Goal: Navigation & Orientation: Find specific page/section

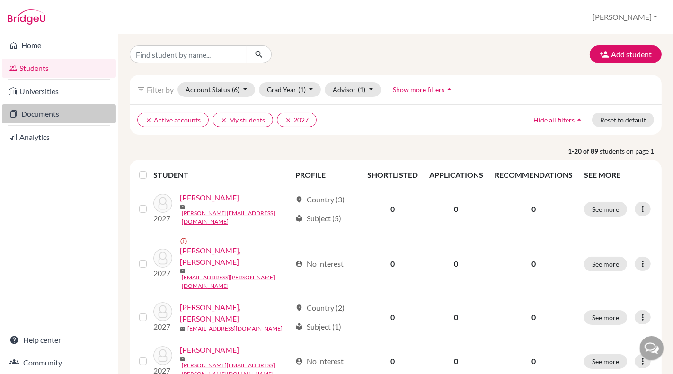
click at [42, 117] on link "Documents" at bounding box center [59, 114] width 114 height 19
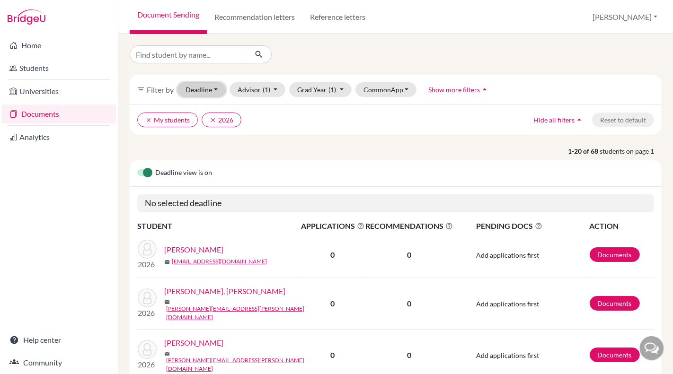
click at [209, 94] on button "Deadline - Select a date range Or double click for a single date selection Toda…" at bounding box center [201, 89] width 48 height 15
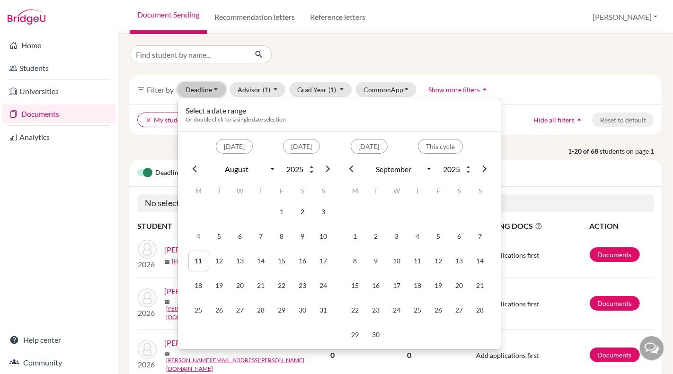
click at [209, 94] on button "Deadline - Select a date range Or double click for a single date selection Toda…" at bounding box center [201, 89] width 48 height 15
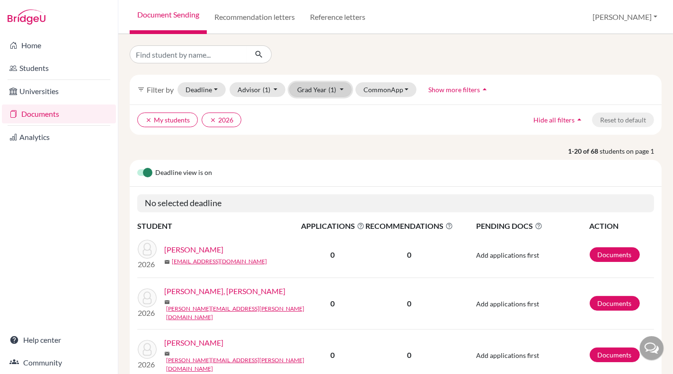
click at [319, 93] on button "Grad Year (1)" at bounding box center [320, 89] width 62 height 15
click at [321, 135] on div "2025" at bounding box center [317, 139] width 33 height 11
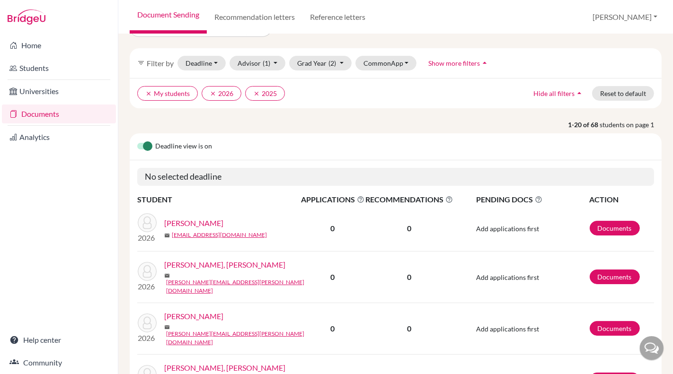
scroll to position [17, 0]
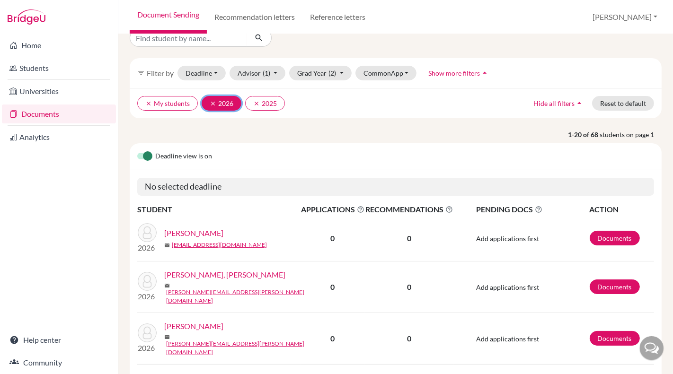
click at [210, 100] on icon "clear" at bounding box center [213, 103] width 7 height 7
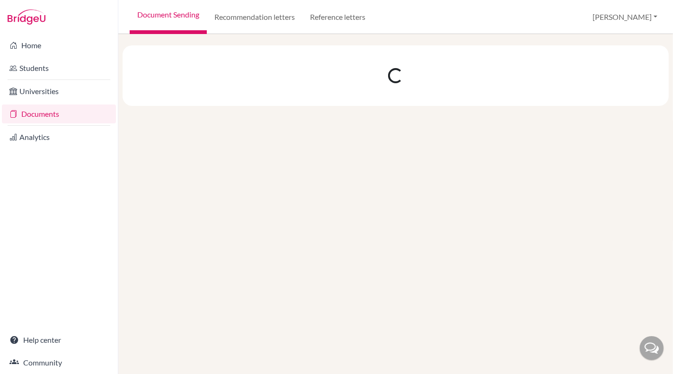
select select "8"
select select "9"
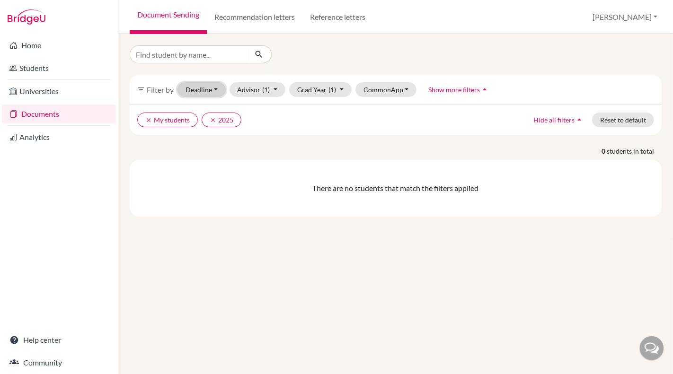
click at [209, 95] on button "Deadline - Select a date range Or double click for a single date selection Toda…" at bounding box center [201, 89] width 48 height 15
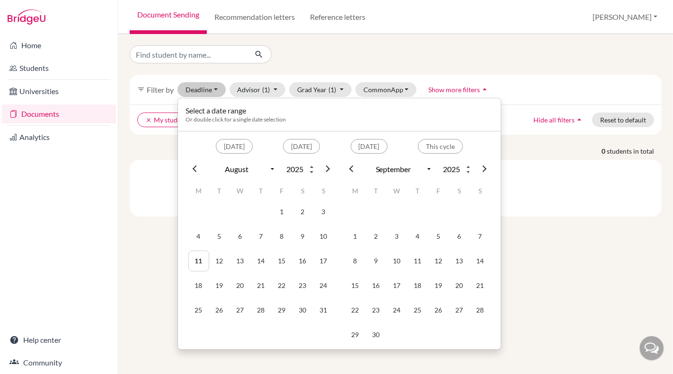
drag, startPoint x: 256, startPoint y: 72, endPoint x: 266, endPoint y: 67, distance: 11.0
click at [256, 72] on div "filter_list Filter by Deadline - Select a date range Or double click for a sing…" at bounding box center [396, 130] width 532 height 171
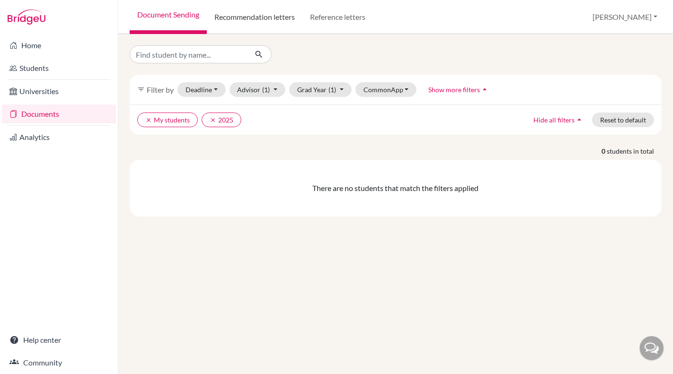
click at [275, 13] on link "Recommendation letters" at bounding box center [255, 17] width 96 height 34
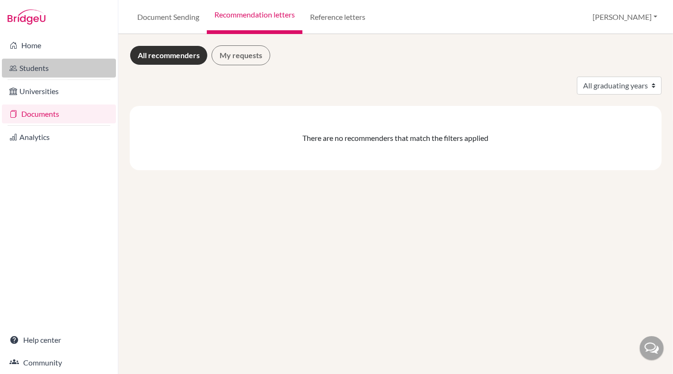
click at [73, 61] on link "Students" at bounding box center [59, 68] width 114 height 19
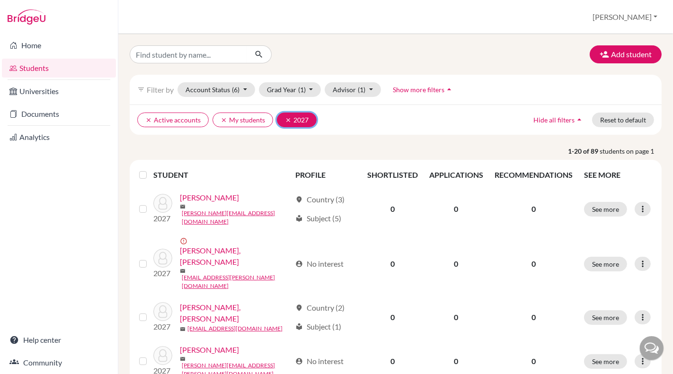
click at [288, 123] on button "clear 2027" at bounding box center [297, 120] width 40 height 15
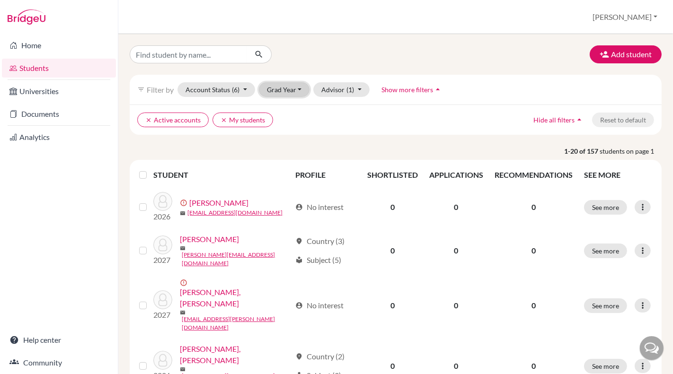
click at [290, 88] on button "Grad Year" at bounding box center [284, 89] width 51 height 15
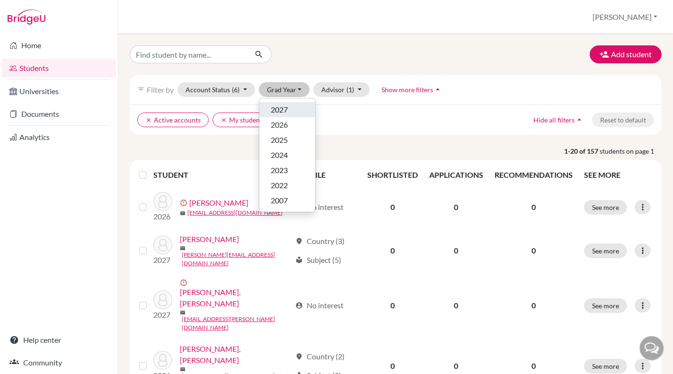
click at [288, 110] on div "2027" at bounding box center [287, 109] width 33 height 11
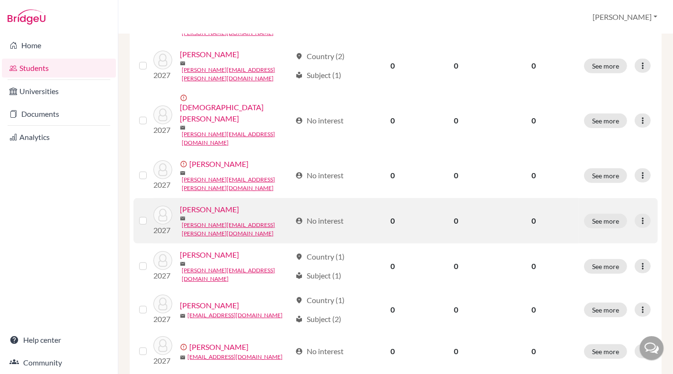
scroll to position [442, 0]
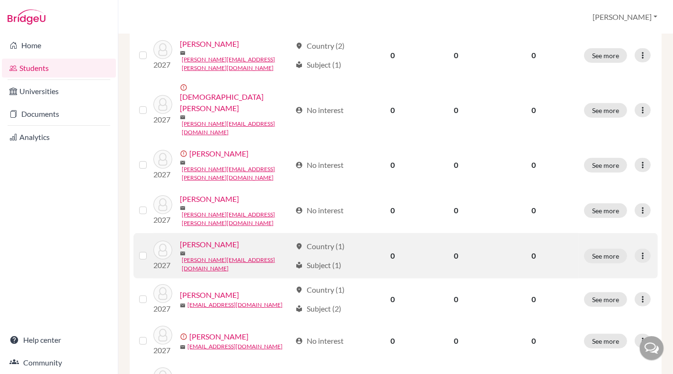
click at [225, 239] on link "[PERSON_NAME]" at bounding box center [209, 244] width 59 height 11
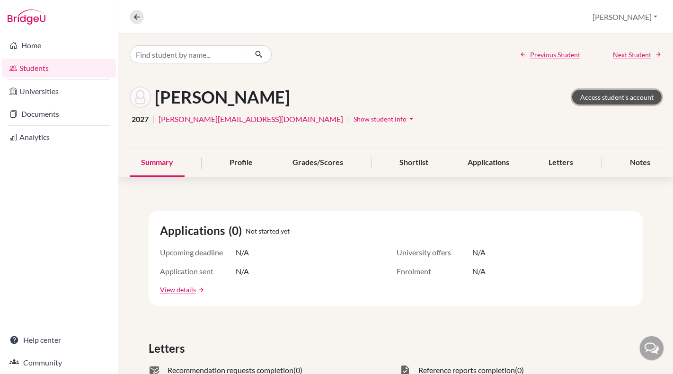
click at [605, 98] on link "Access student's account" at bounding box center [616, 97] width 89 height 15
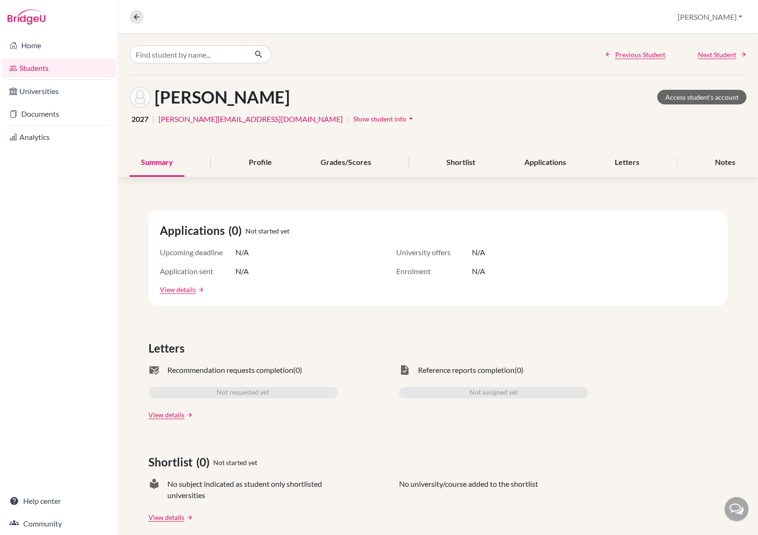
click at [68, 75] on link "Students" at bounding box center [59, 68] width 114 height 19
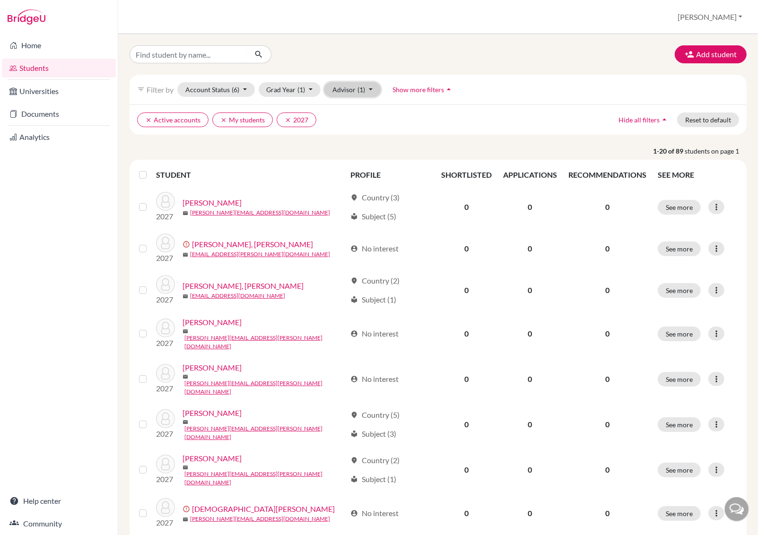
click at [343, 94] on button "Advisor (1)" at bounding box center [352, 89] width 56 height 15
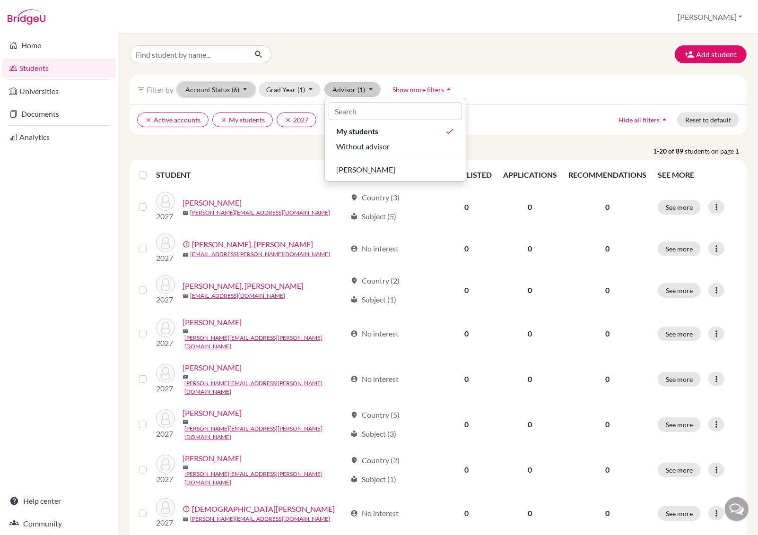
click at [222, 90] on button "Account Status (6)" at bounding box center [216, 89] width 78 height 15
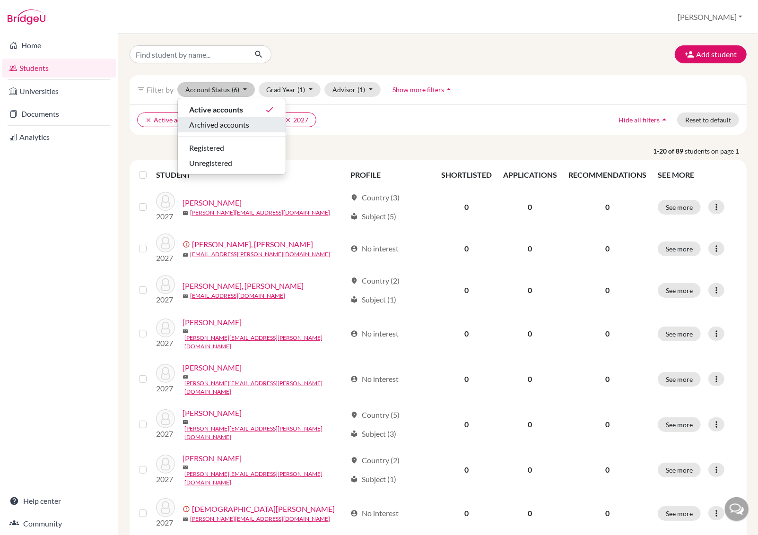
click at [247, 123] on span "Archived accounts" at bounding box center [219, 124] width 60 height 11
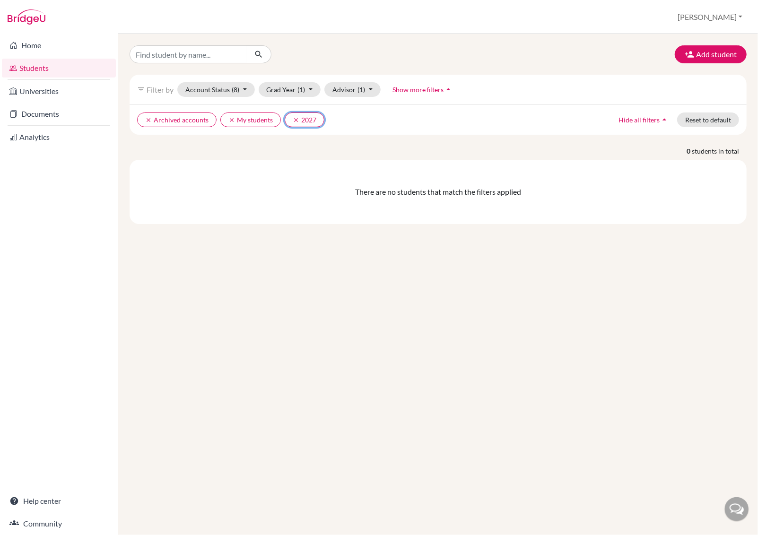
click at [293, 117] on icon "clear" at bounding box center [296, 120] width 7 height 7
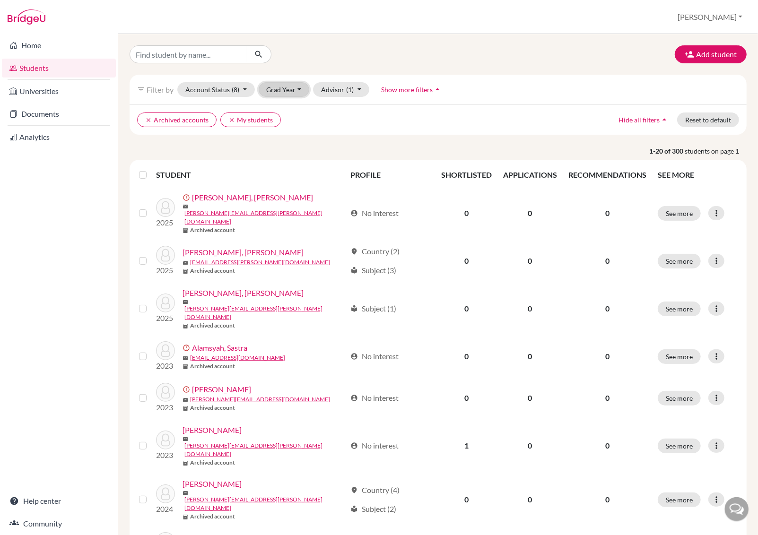
click at [287, 87] on button "Grad Year" at bounding box center [284, 89] width 51 height 15
click at [288, 138] on div "2025" at bounding box center [287, 139] width 33 height 11
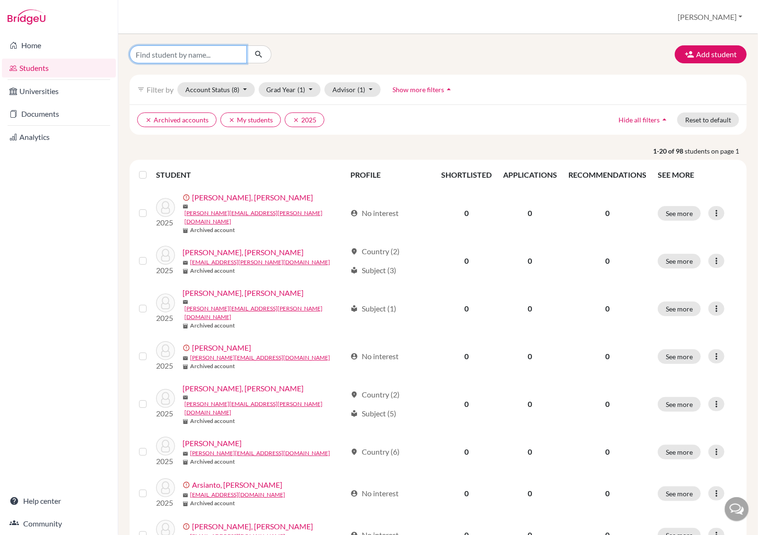
click at [214, 58] on input "Find student by name..." at bounding box center [188, 54] width 117 height 18
type input "[PERSON_NAME]"
click button "submit" at bounding box center [258, 54] width 25 height 18
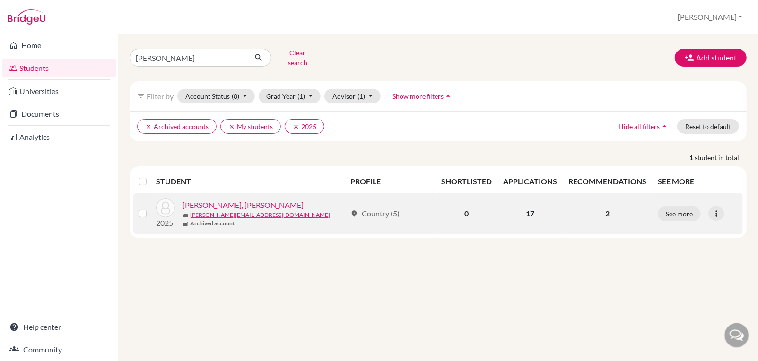
click at [221, 200] on link "Pamurahardjo, Michael Nathan" at bounding box center [243, 205] width 121 height 11
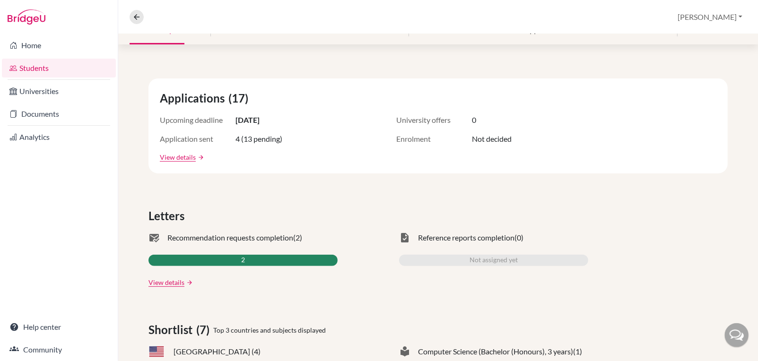
scroll to position [253, 0]
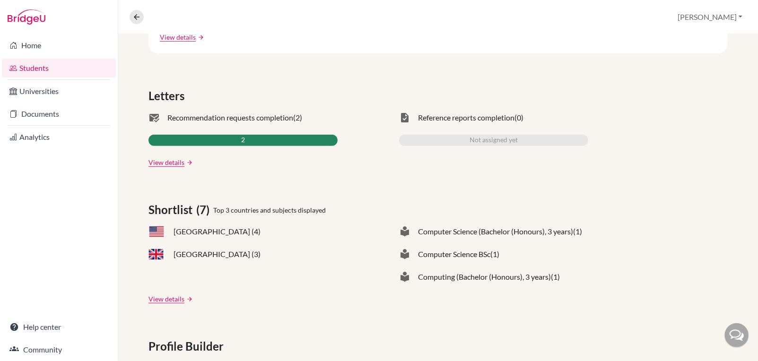
click at [192, 137] on div "2" at bounding box center [243, 140] width 189 height 11
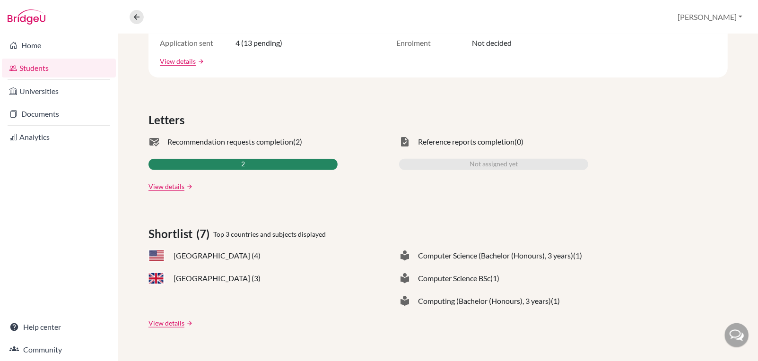
scroll to position [155, 0]
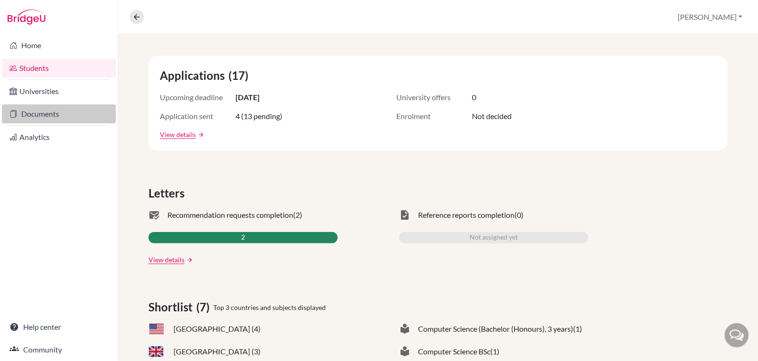
click at [51, 108] on link "Documents" at bounding box center [59, 114] width 114 height 19
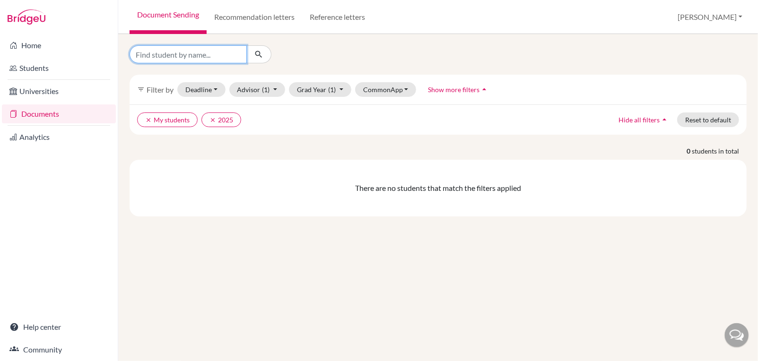
click at [202, 53] on input "Find student by name..." at bounding box center [188, 54] width 117 height 18
type input "[PERSON_NAME]"
click button "submit" at bounding box center [258, 54] width 25 height 18
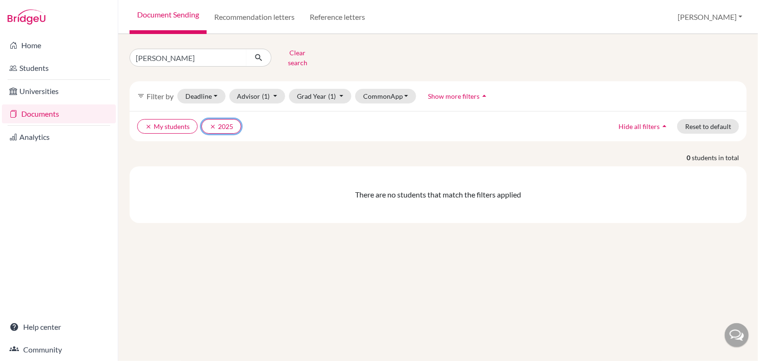
click at [228, 119] on button "clear 2025" at bounding box center [221, 126] width 40 height 15
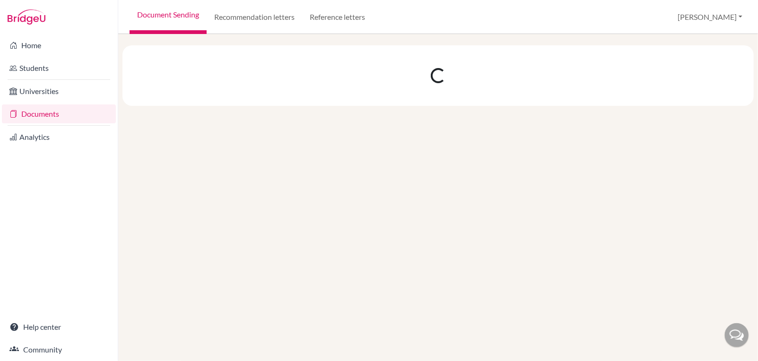
select select "8"
select select "9"
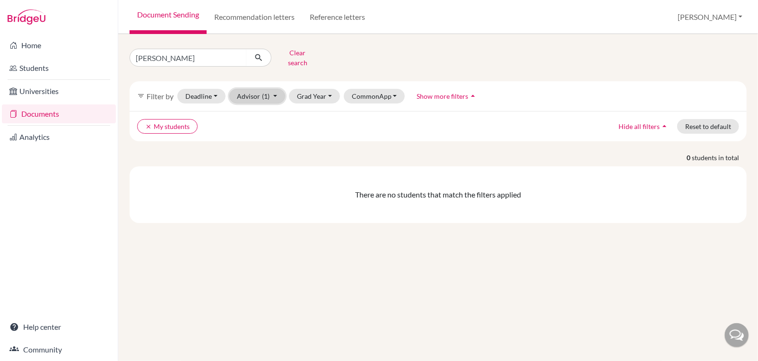
click at [254, 92] on button "Advisor (1)" at bounding box center [257, 96] width 56 height 15
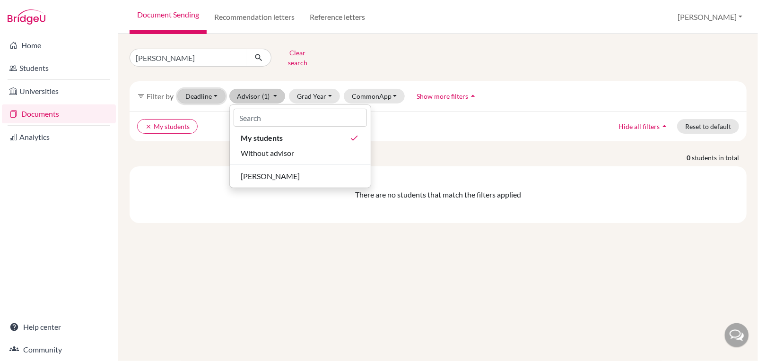
click at [221, 91] on button "Deadline - Select a date range Or double click for a single date selection Toda…" at bounding box center [201, 96] width 48 height 15
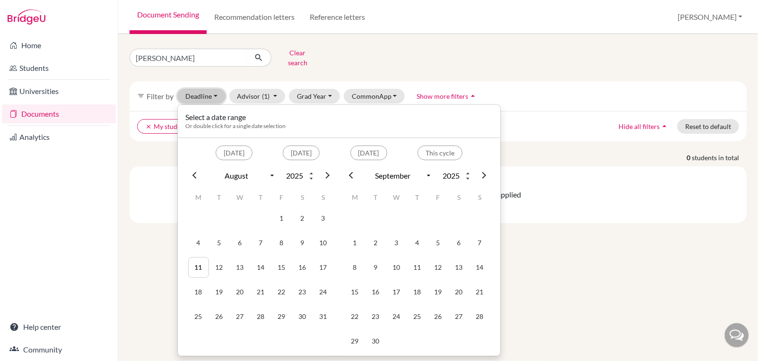
click at [210, 89] on button "Deadline - Select a date range Or double click for a single date selection Toda…" at bounding box center [201, 96] width 48 height 15
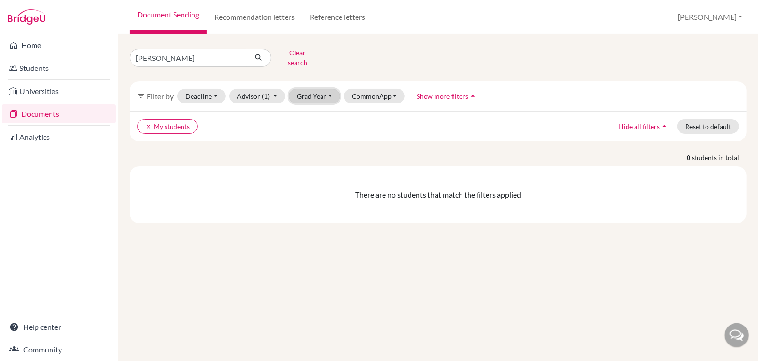
click at [319, 91] on button "Grad Year" at bounding box center [314, 96] width 51 height 15
click at [318, 141] on div "2025" at bounding box center [317, 146] width 33 height 11
click at [375, 93] on button "CommonApp" at bounding box center [385, 96] width 61 height 15
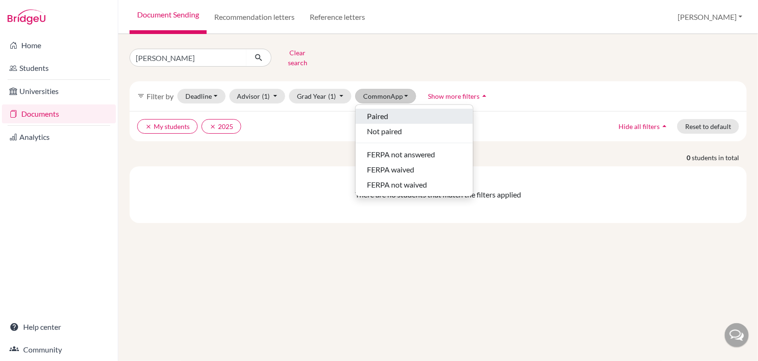
click at [376, 111] on span "Paired" at bounding box center [377, 116] width 21 height 11
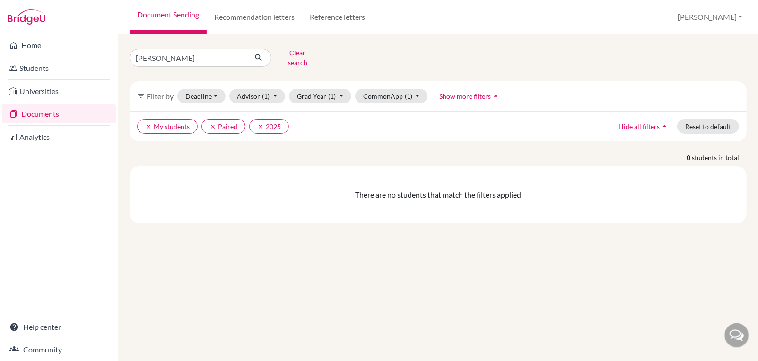
click at [462, 92] on span "Show more filters" at bounding box center [465, 96] width 52 height 8
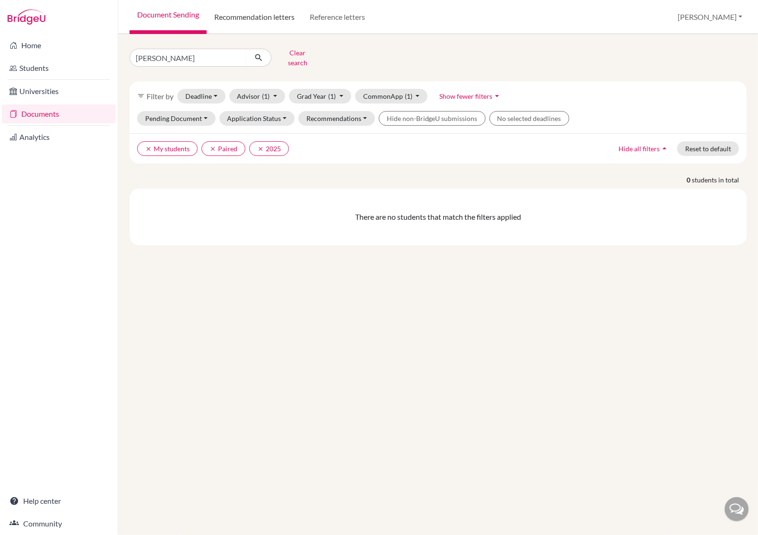
click at [254, 17] on link "Recommendation letters" at bounding box center [255, 17] width 96 height 34
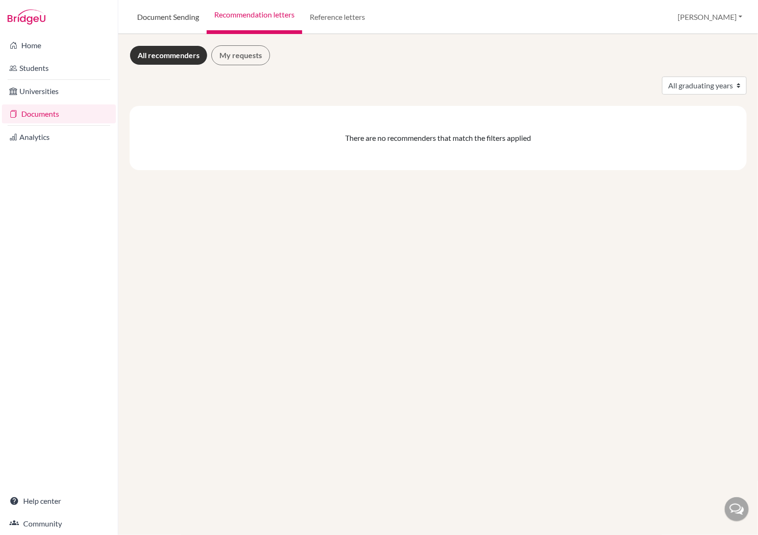
click at [169, 14] on link "Document Sending" at bounding box center [168, 17] width 77 height 34
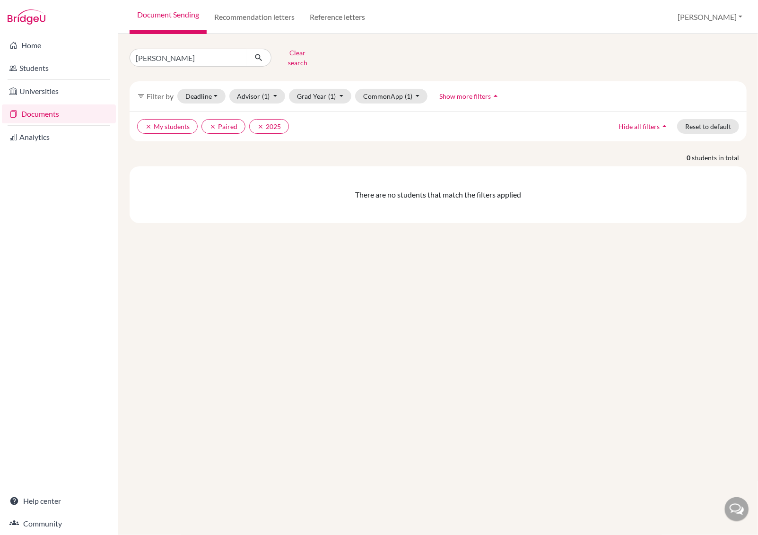
click at [82, 114] on link "Documents" at bounding box center [59, 114] width 114 height 19
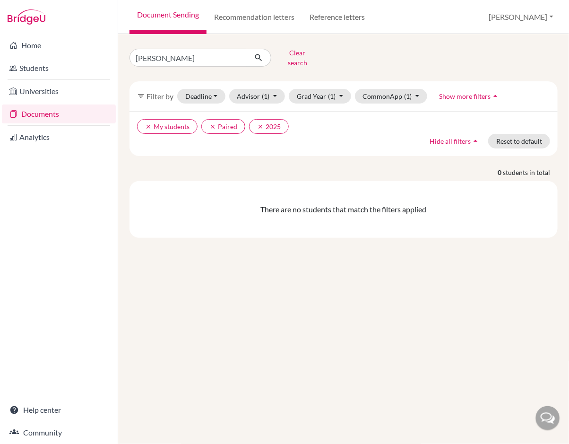
click at [96, 78] on li "Students" at bounding box center [59, 68] width 118 height 23
click at [99, 82] on link "Universities" at bounding box center [59, 91] width 114 height 19
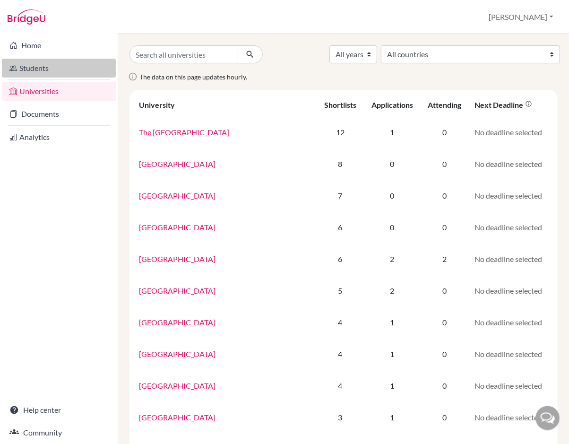
click at [79, 64] on link "Students" at bounding box center [59, 68] width 114 height 19
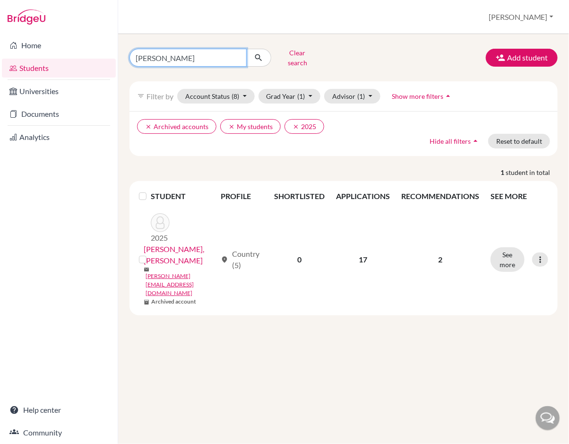
drag, startPoint x: 170, startPoint y: 54, endPoint x: 175, endPoint y: 54, distance: 4.8
click at [171, 54] on input "[PERSON_NAME]" at bounding box center [188, 58] width 117 height 18
click at [196, 53] on input "[PERSON_NAME]" at bounding box center [188, 58] width 117 height 18
click at [42, 70] on link "Students" at bounding box center [59, 68] width 114 height 19
click at [232, 92] on span "(8)" at bounding box center [236, 96] width 8 height 8
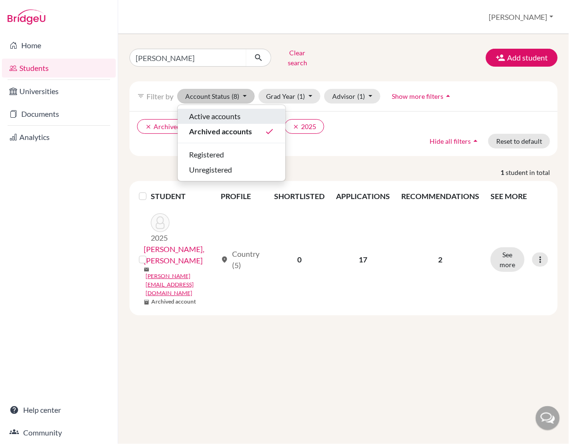
click at [189, 111] on span "Active accounts" at bounding box center [215, 116] width 52 height 11
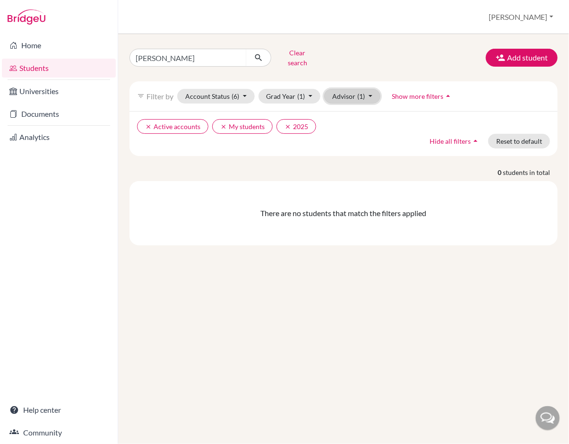
click at [334, 92] on button "Advisor (1)" at bounding box center [352, 96] width 56 height 15
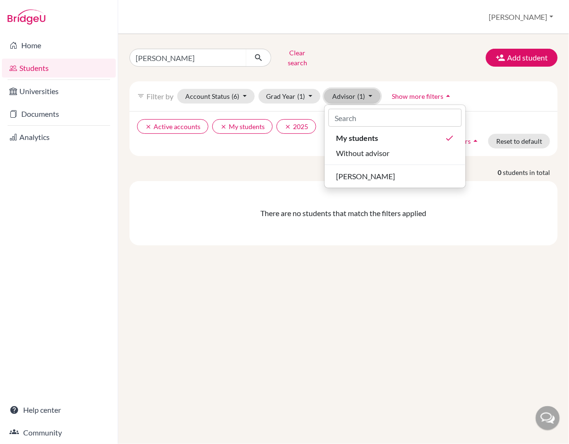
click at [334, 92] on button "Advisor (1)" at bounding box center [352, 96] width 56 height 15
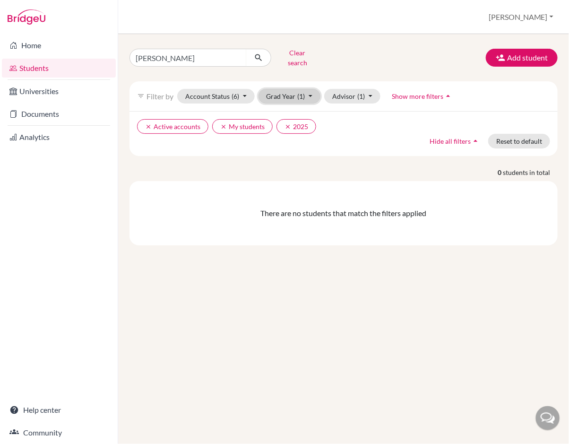
click at [315, 92] on button "Grad Year (1)" at bounding box center [290, 96] width 62 height 15
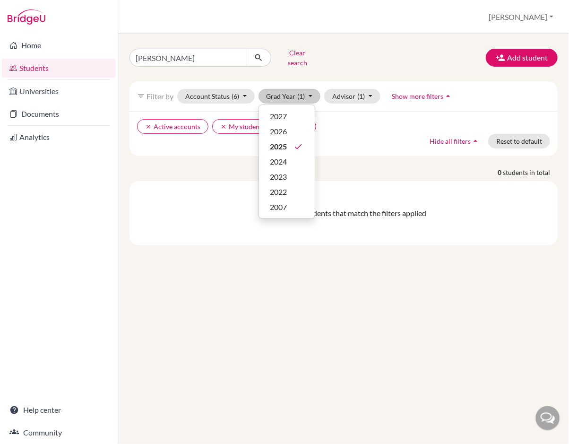
click at [315, 65] on div "michael nathan Clear search Add student filter_list Filter by Account Status (6…" at bounding box center [344, 145] width 429 height 200
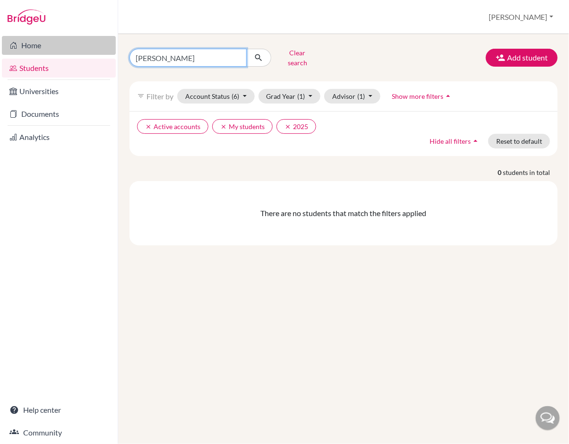
drag, startPoint x: 193, startPoint y: 54, endPoint x: 51, endPoint y: 49, distance: 142.0
click at [51, 49] on div "Home Students Universities Documents Analytics Help center Community Students o…" at bounding box center [284, 222] width 569 height 444
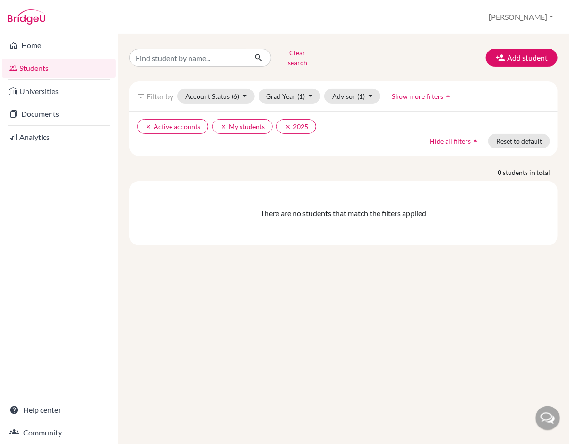
click at [68, 66] on link "Students" at bounding box center [59, 68] width 114 height 19
click at [337, 95] on button "Advisor (1)" at bounding box center [352, 96] width 56 height 15
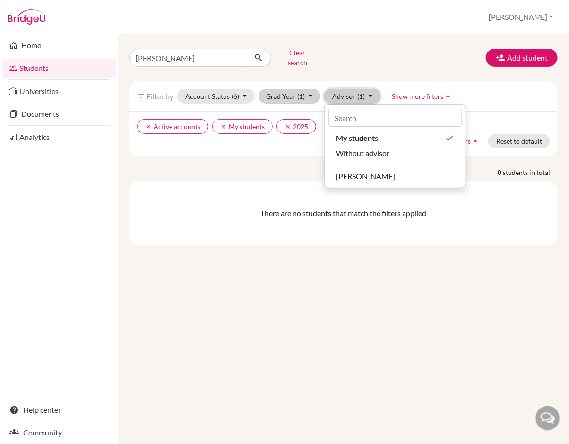
drag, startPoint x: 337, startPoint y: 95, endPoint x: 308, endPoint y: 95, distance: 28.4
click at [335, 95] on button "Advisor (1)" at bounding box center [352, 96] width 56 height 15
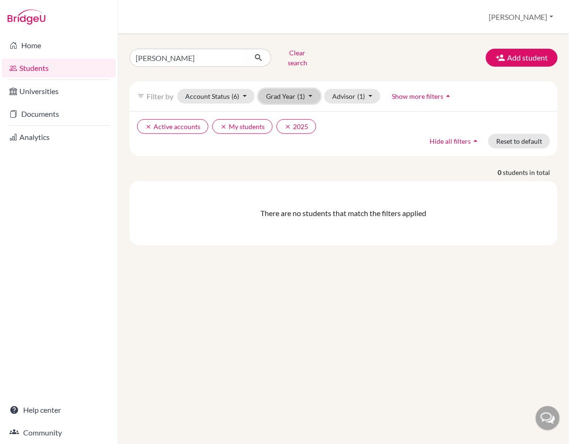
click at [308, 95] on button "Grad Year (1)" at bounding box center [290, 96] width 62 height 15
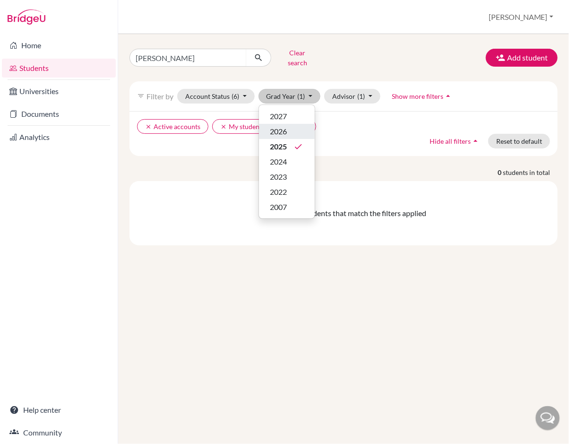
click at [298, 126] on div "2026" at bounding box center [287, 131] width 33 height 11
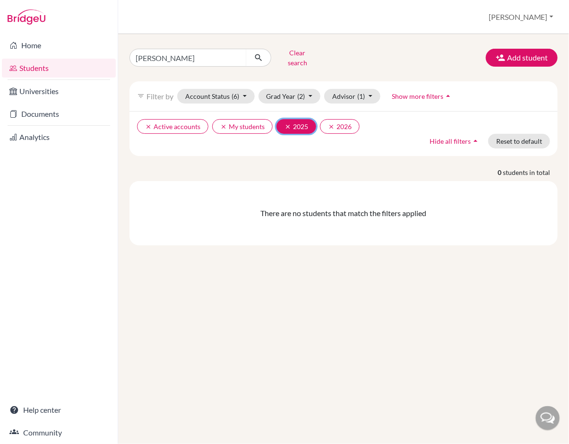
click at [286, 123] on icon "clear" at bounding box center [288, 126] width 7 height 7
click at [246, 89] on button "Account Status (6)" at bounding box center [216, 96] width 78 height 15
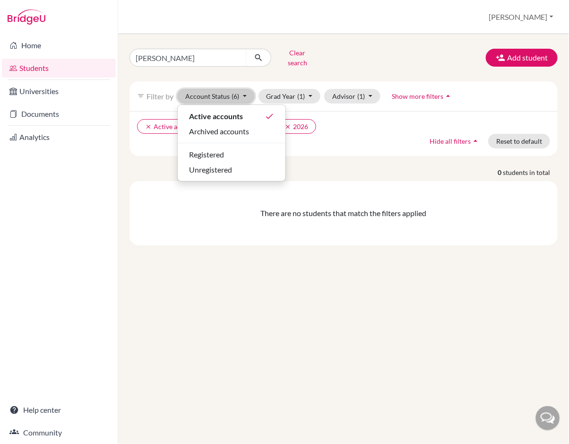
click at [245, 89] on button "Account Status (6)" at bounding box center [216, 96] width 78 height 15
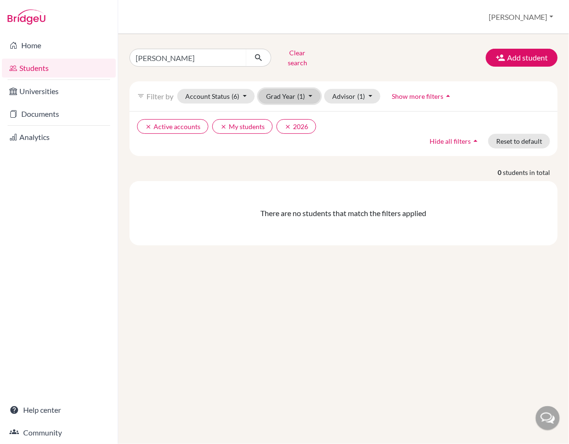
click at [292, 89] on button "Grad Year (1)" at bounding box center [290, 96] width 62 height 15
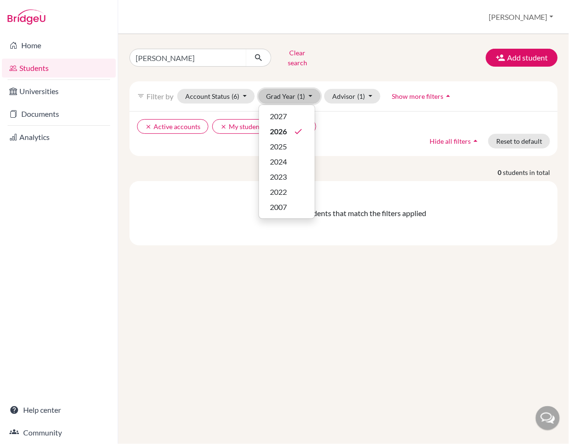
click at [291, 89] on button "Grad Year (1)" at bounding box center [290, 96] width 62 height 15
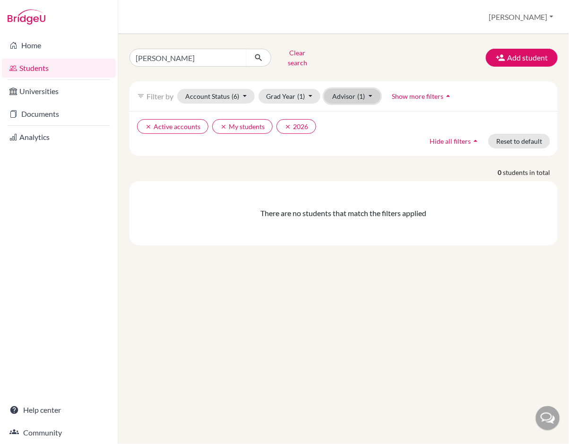
click at [336, 89] on button "Advisor (1)" at bounding box center [352, 96] width 56 height 15
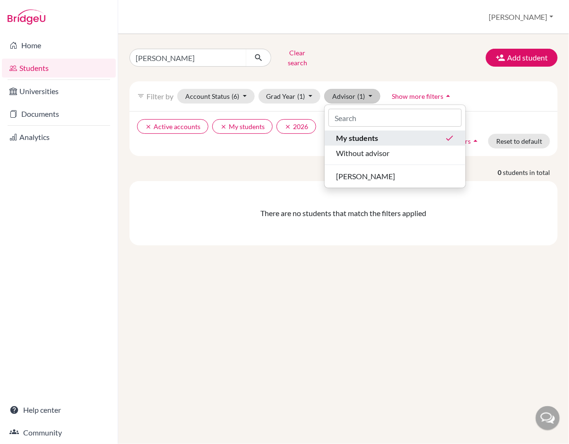
drag, startPoint x: 342, startPoint y: 133, endPoint x: 331, endPoint y: 131, distance: 11.0
click at [339, 132] on span "My students" at bounding box center [357, 137] width 42 height 11
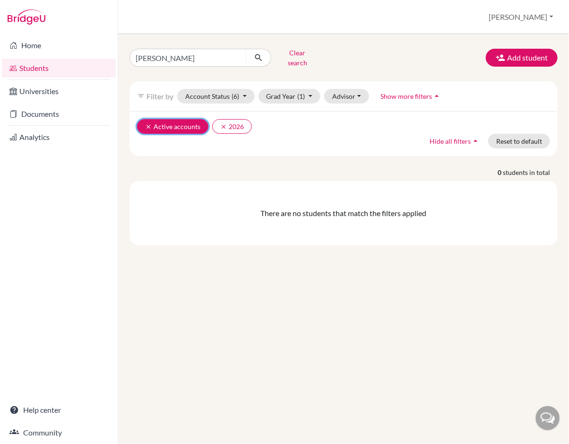
click at [176, 122] on button "clear Active accounts" at bounding box center [172, 126] width 71 height 15
click at [162, 120] on button "clear 2026" at bounding box center [157, 126] width 40 height 15
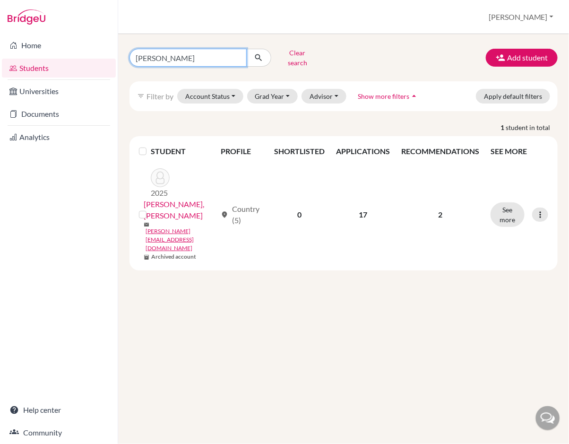
drag, startPoint x: 163, startPoint y: 58, endPoint x: 94, endPoint y: 59, distance: 69.5
click at [130, 59] on input "michael nathan" at bounding box center [188, 58] width 117 height 18
click at [199, 53] on input "michael nathan" at bounding box center [188, 58] width 117 height 18
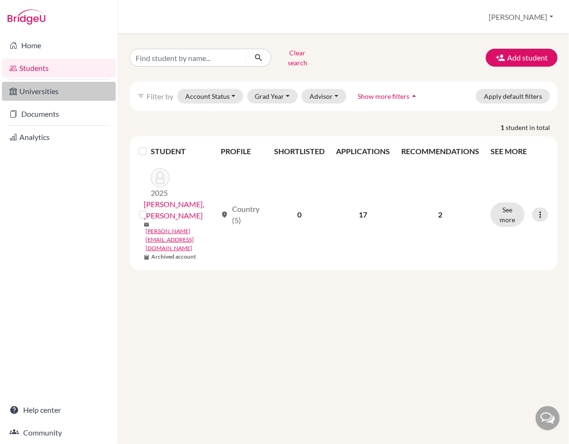
click at [58, 88] on link "Universities" at bounding box center [59, 91] width 114 height 19
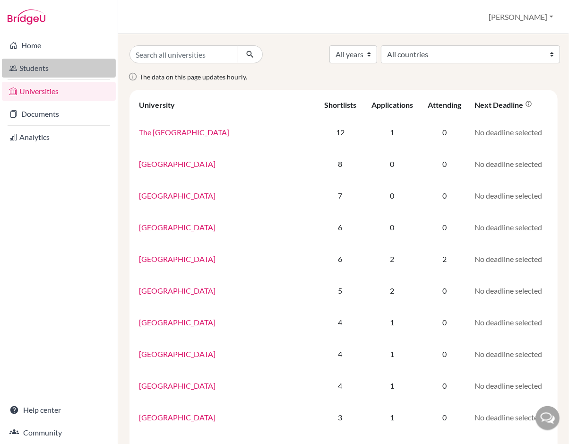
click at [53, 73] on link "Students" at bounding box center [59, 68] width 114 height 19
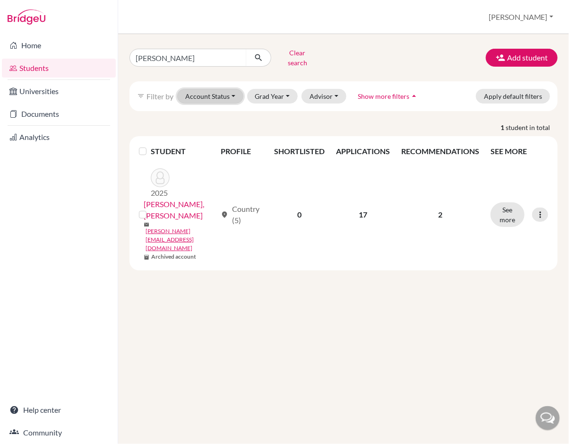
click at [177, 89] on button "Account Status" at bounding box center [210, 96] width 66 height 15
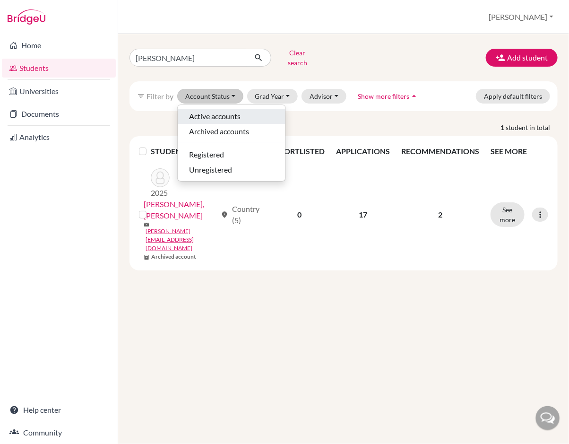
click at [189, 111] on span "Active accounts" at bounding box center [215, 116] width 52 height 11
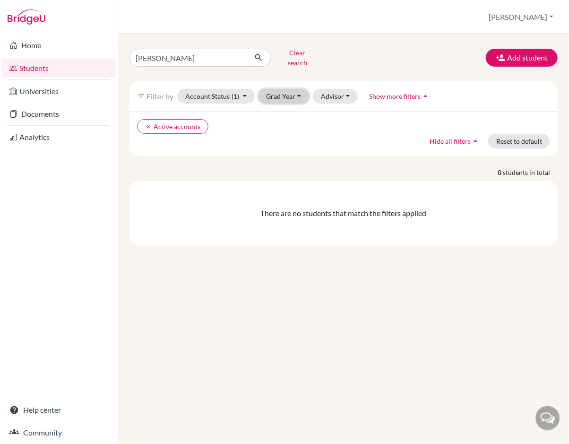
click at [282, 91] on button "Grad Year" at bounding box center [284, 96] width 51 height 15
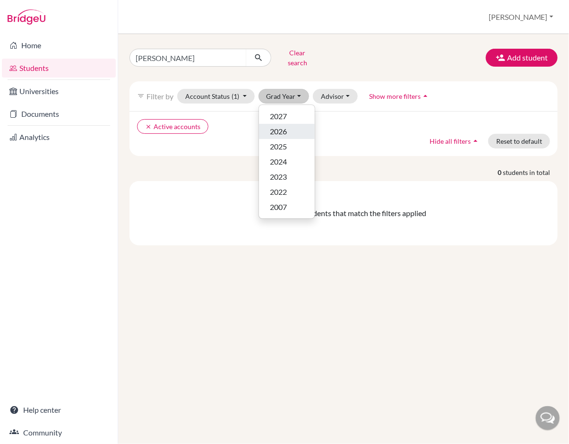
click at [285, 126] on span "2026" at bounding box center [279, 131] width 17 height 11
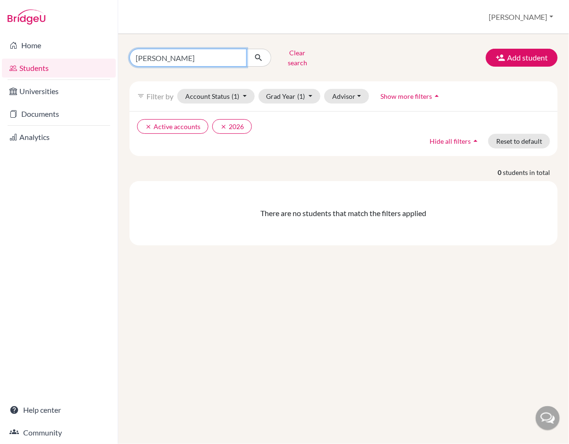
click at [236, 54] on input "[PERSON_NAME]" at bounding box center [188, 58] width 117 height 18
click at [386, 92] on span "Show more filters" at bounding box center [407, 96] width 52 height 8
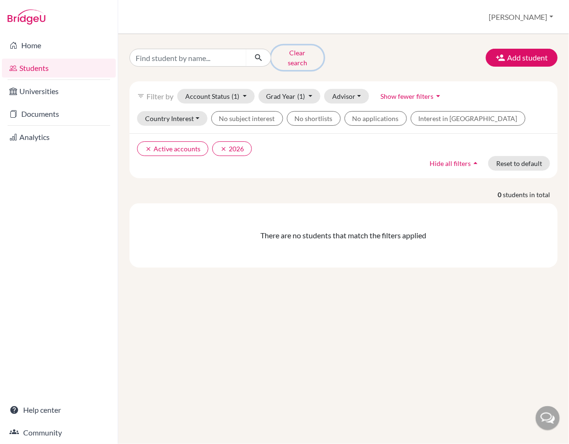
click at [307, 55] on button "Clear search" at bounding box center [297, 57] width 53 height 25
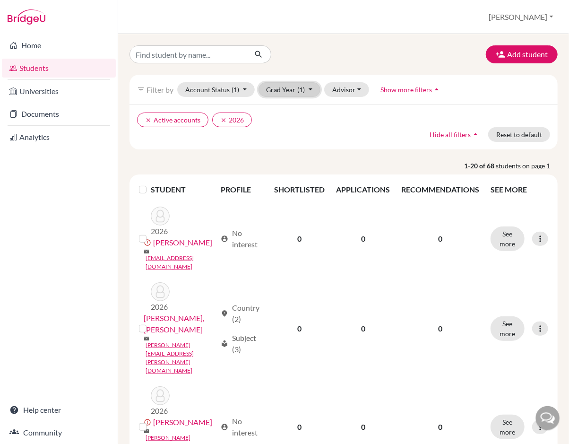
click at [298, 91] on span "(1)" at bounding box center [302, 90] width 8 height 8
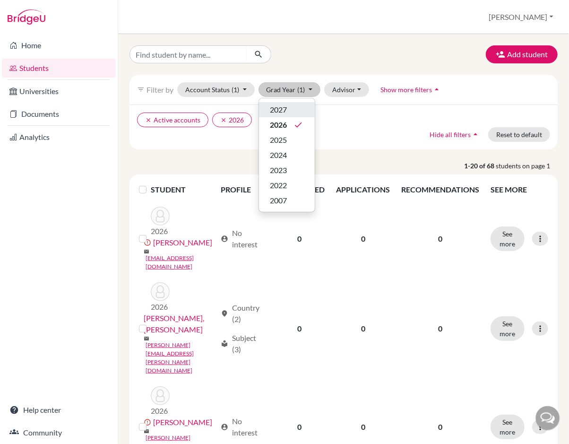
click at [271, 114] on div "2027" at bounding box center [287, 109] width 33 height 11
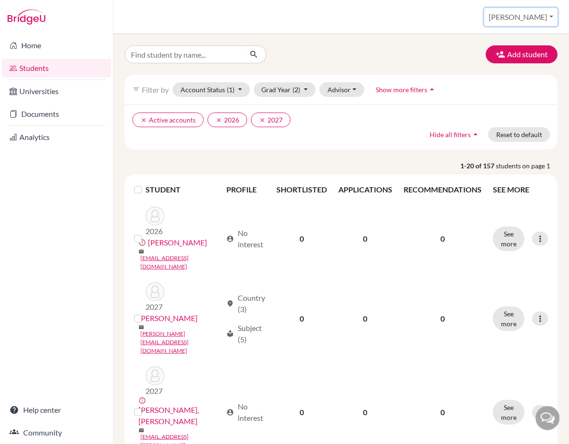
click at [532, 16] on button "Hadi" at bounding box center [521, 17] width 73 height 18
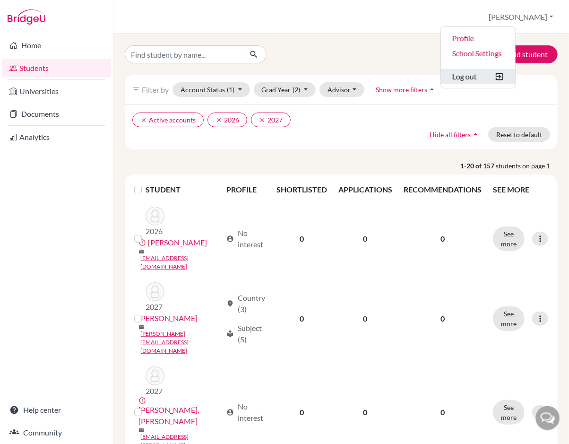
click at [500, 76] on button "Log out" at bounding box center [478, 76] width 75 height 15
